Goal: Information Seeking & Learning: Learn about a topic

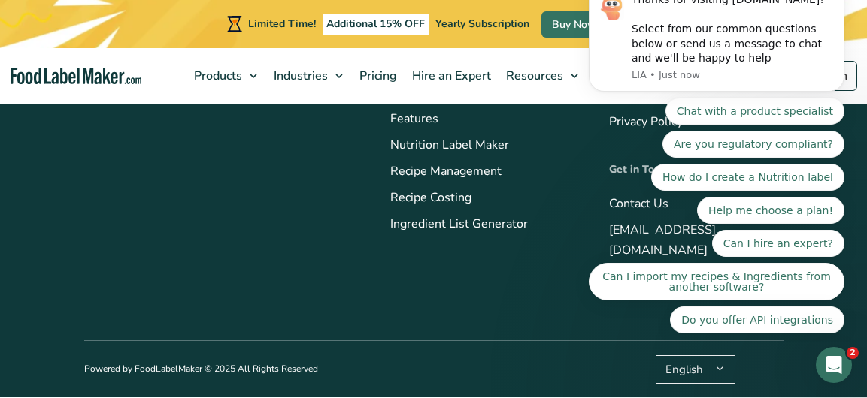
scroll to position [6046, 0]
click at [724, 191] on button "How do I create a Nutrition label" at bounding box center [747, 177] width 193 height 27
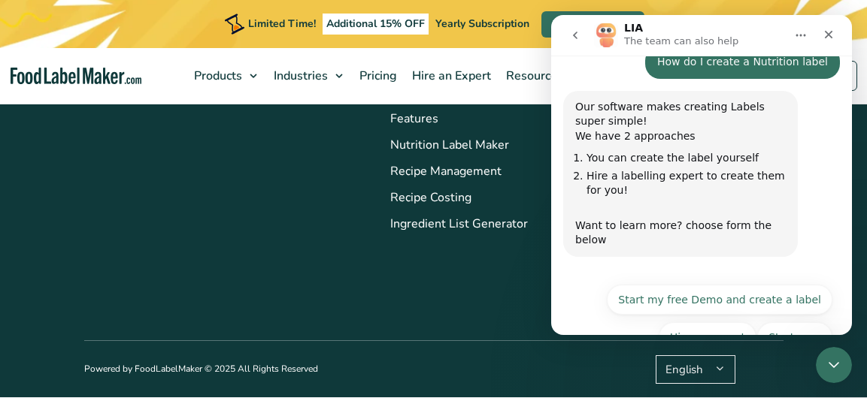
scroll to position [6233, 0]
